Goal: Task Accomplishment & Management: Use online tool/utility

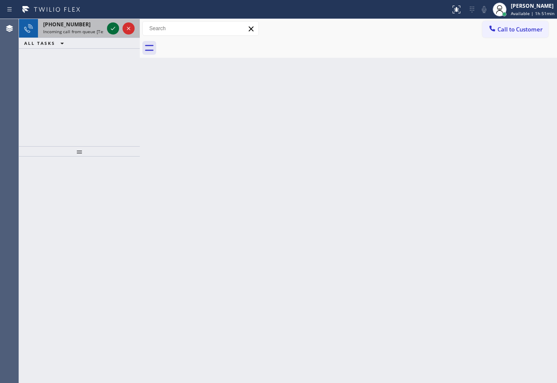
click at [112, 27] on icon at bounding box center [113, 28] width 10 height 10
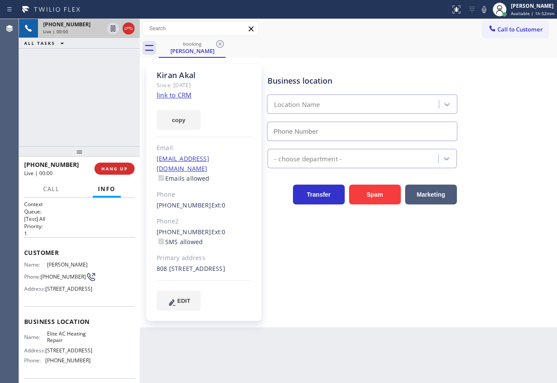
type input "[PHONE_NUMBER]"
click at [174, 95] on link "link to CRM" at bounding box center [173, 95] width 35 height 9
click at [125, 168] on span "HANG UP" at bounding box center [114, 169] width 26 height 6
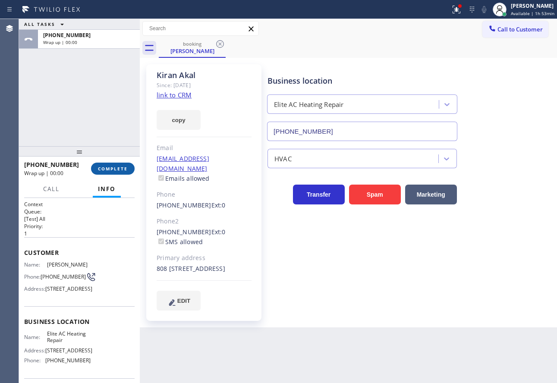
click at [126, 168] on span "COMPLETE" at bounding box center [113, 169] width 30 height 6
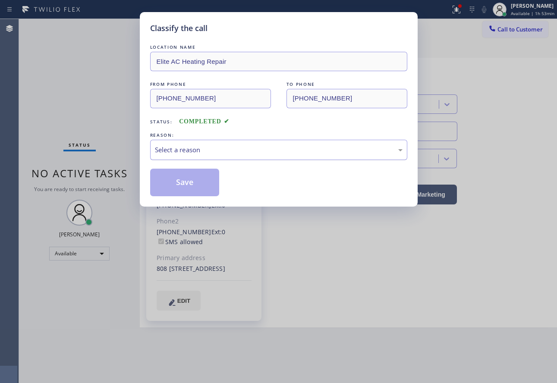
click at [259, 150] on div "Select a reason" at bounding box center [278, 150] width 247 height 10
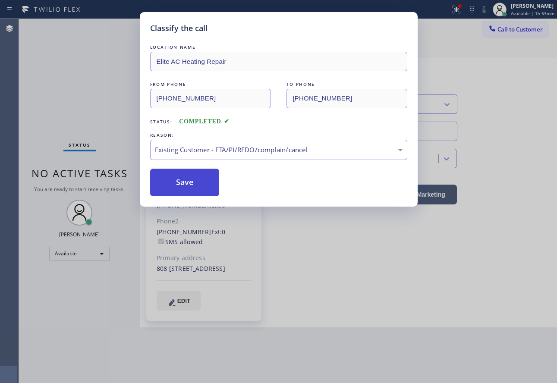
click at [206, 191] on button "Save" at bounding box center [184, 183] width 69 height 28
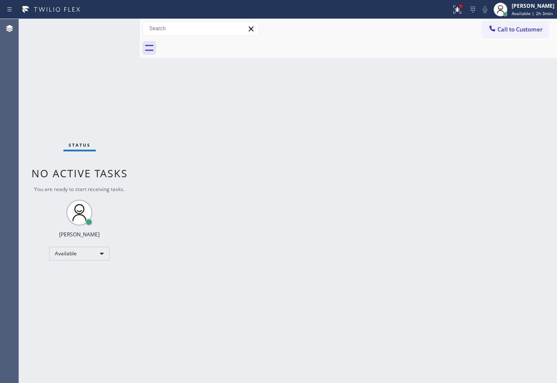
click at [332, 272] on div "Back to Dashboard Change Sender ID Customers Technicians Select a contact Outbo…" at bounding box center [348, 201] width 417 height 364
click at [339, 218] on div "Back to Dashboard Change Sender ID Customers Technicians Select a contact Outbo…" at bounding box center [348, 201] width 417 height 364
click at [456, 6] on icon at bounding box center [457, 9] width 10 height 10
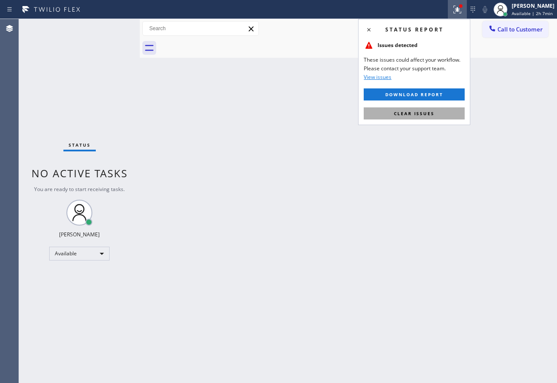
click at [410, 114] on span "Clear issues" at bounding box center [414, 113] width 41 height 6
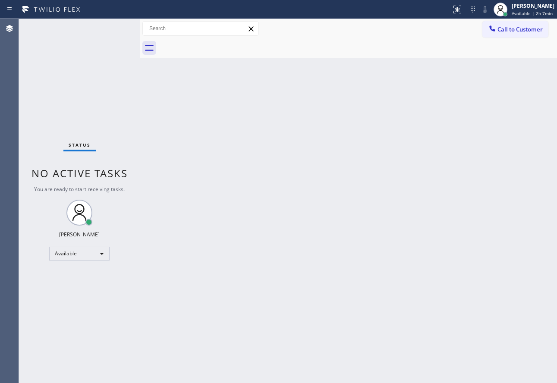
click at [275, 294] on div "Back to Dashboard Change Sender ID Customers Technicians Select a contact Outbo…" at bounding box center [348, 201] width 417 height 364
click at [309, 289] on div "Back to Dashboard Change Sender ID Customers Technicians Select a contact Outbo…" at bounding box center [348, 201] width 417 height 364
click at [384, 165] on div "Back to Dashboard Change Sender ID Customers Technicians Select a contact Outbo…" at bounding box center [348, 201] width 417 height 364
click at [210, 243] on div "Back to Dashboard Change Sender ID Customers Technicians Select a contact Outbo…" at bounding box center [348, 201] width 417 height 364
click at [529, 7] on div "[PERSON_NAME]" at bounding box center [532, 5] width 44 height 7
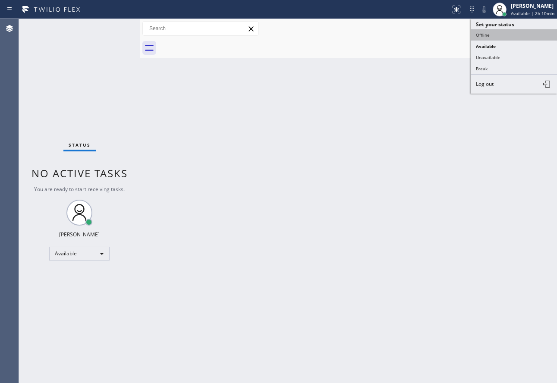
click at [488, 40] on button "Offline" at bounding box center [513, 34] width 86 height 11
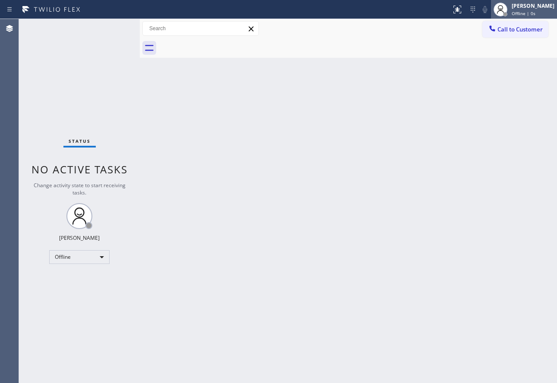
click at [526, 12] on span "Offline | 0s" at bounding box center [523, 13] width 24 height 6
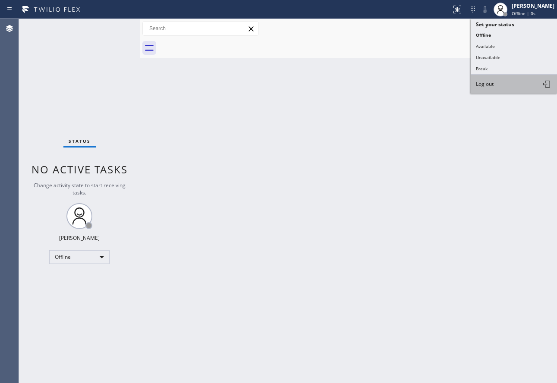
click at [506, 87] on button "Log out" at bounding box center [513, 84] width 86 height 19
